Goal: Browse casually: Explore the website without a specific task or goal

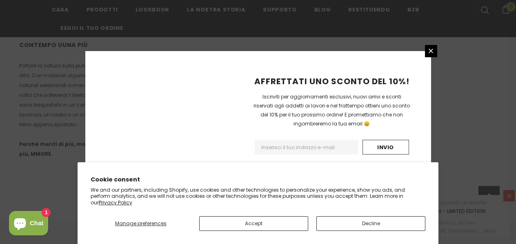
scroll to position [610, 0]
